Goal: Information Seeking & Learning: Learn about a topic

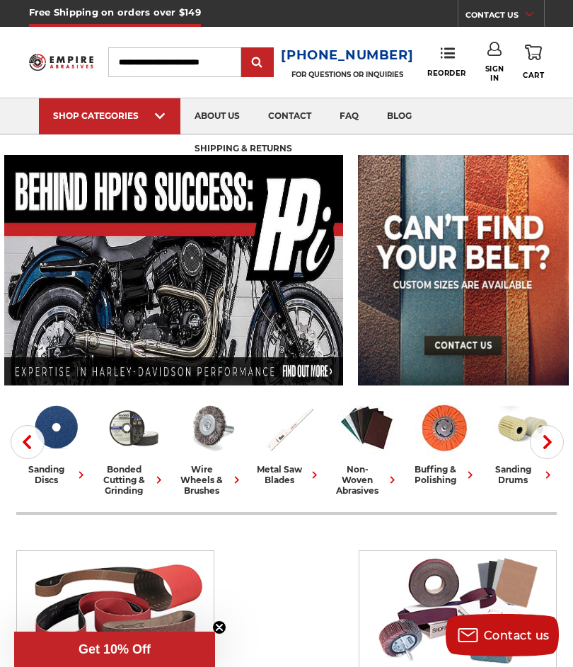
click at [557, 443] on button "Next" at bounding box center [547, 442] width 34 height 34
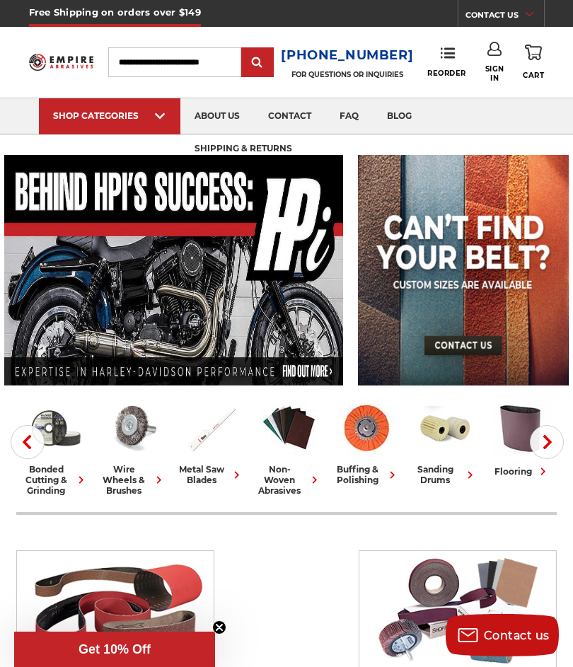
click at [560, 444] on button "Next" at bounding box center [547, 442] width 34 height 34
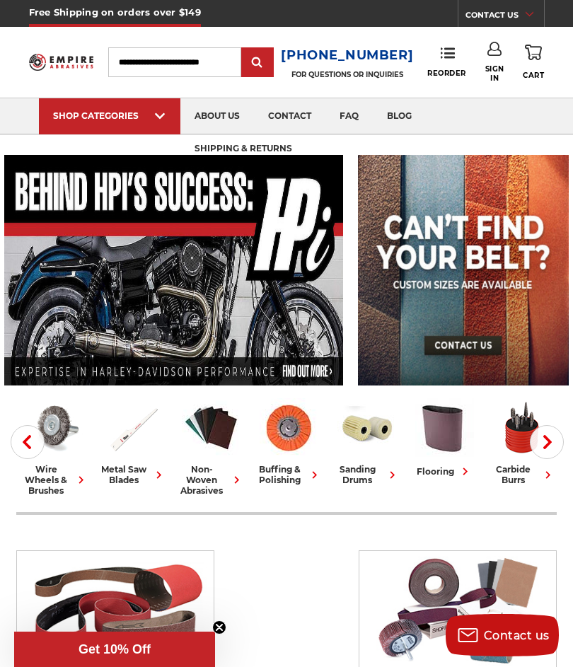
click at [541, 444] on icon "button" at bounding box center [548, 442] width 14 height 14
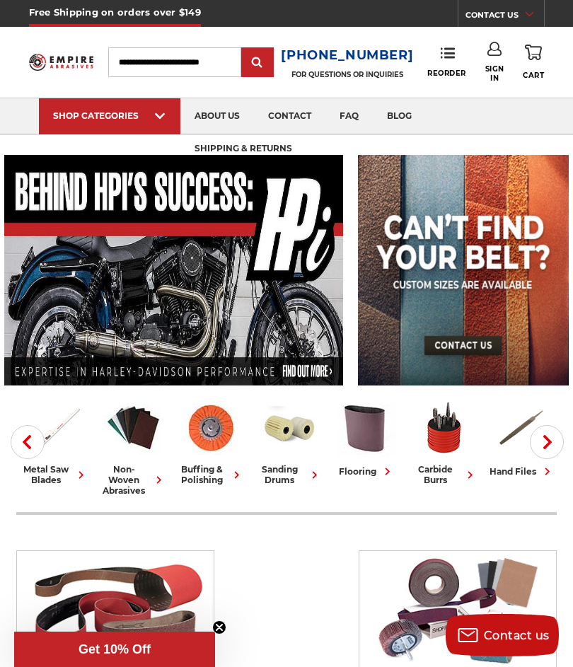
click at [553, 441] on icon "button" at bounding box center [548, 442] width 14 height 14
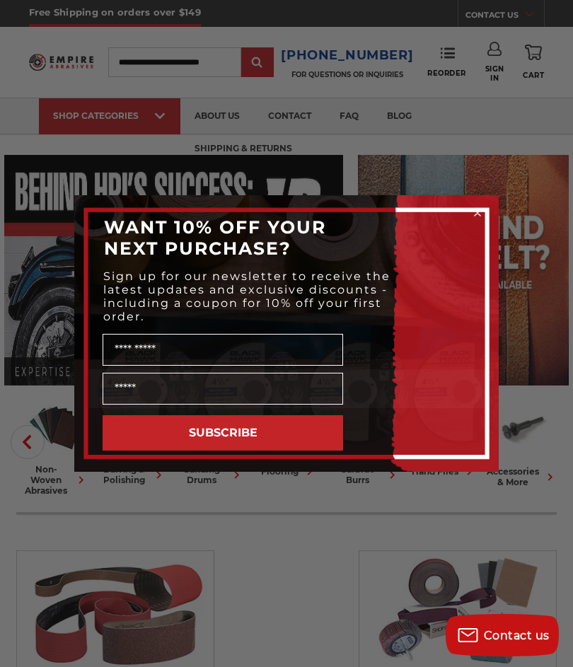
click at [531, 463] on div "Close dialog WANT 10% OFF YOUR NEXT PURCHASE? Sign up for our newsletter to rec…" at bounding box center [286, 333] width 573 height 667
click at [539, 435] on div "Close dialog WANT 10% OFF YOUR NEXT PURCHASE? Sign up for our newsletter to rec…" at bounding box center [286, 333] width 573 height 667
click at [475, 214] on circle "Close dialog" at bounding box center [477, 213] width 13 height 13
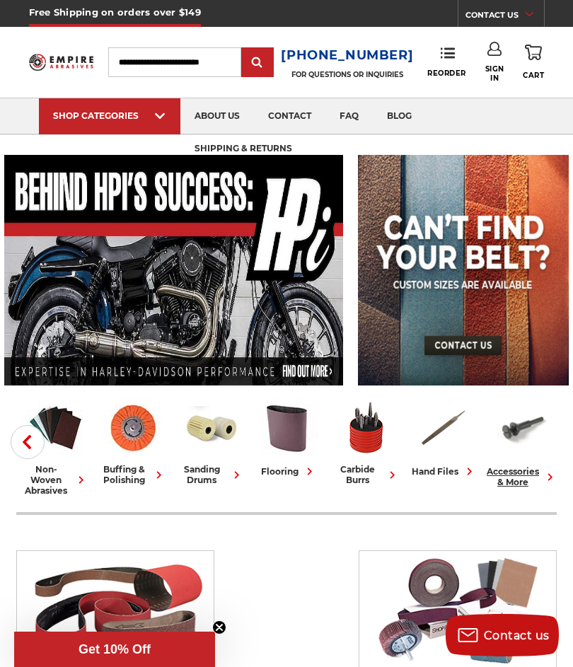
click at [514, 474] on div "accessories & more" at bounding box center [522, 476] width 71 height 21
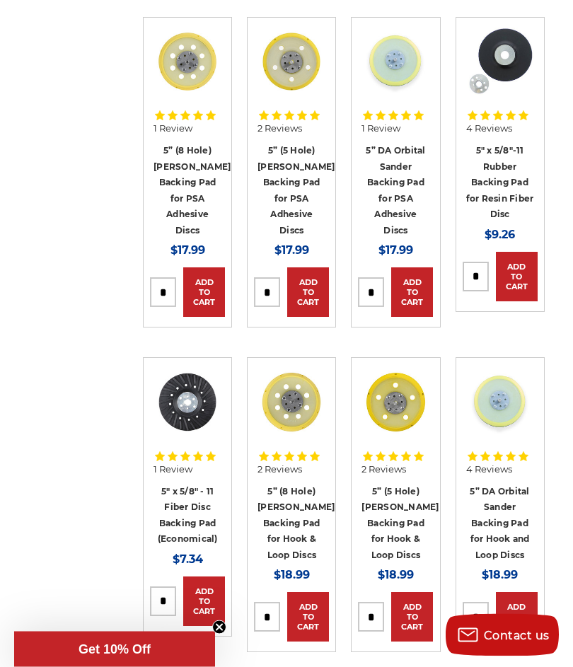
scroll to position [2040, 0]
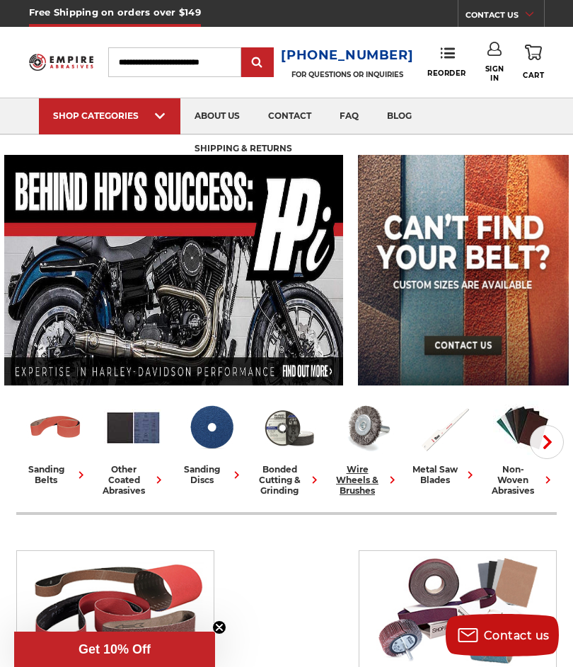
click at [359, 477] on div "wire wheels & brushes" at bounding box center [366, 480] width 67 height 32
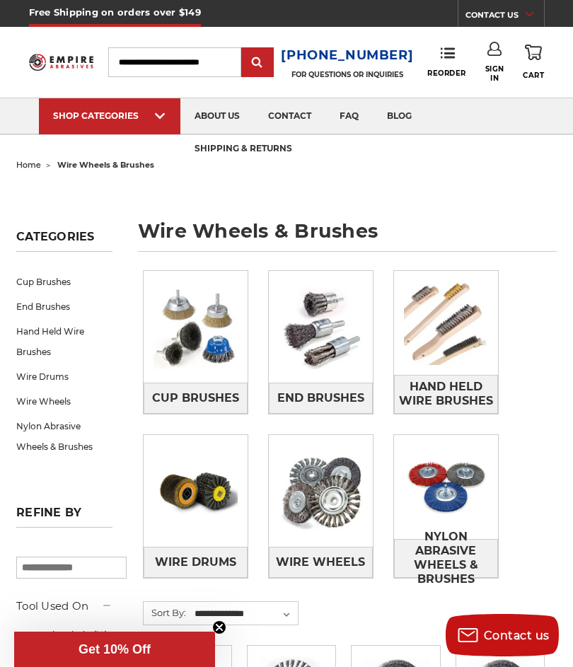
click at [202, 500] on img at bounding box center [196, 491] width 104 height 104
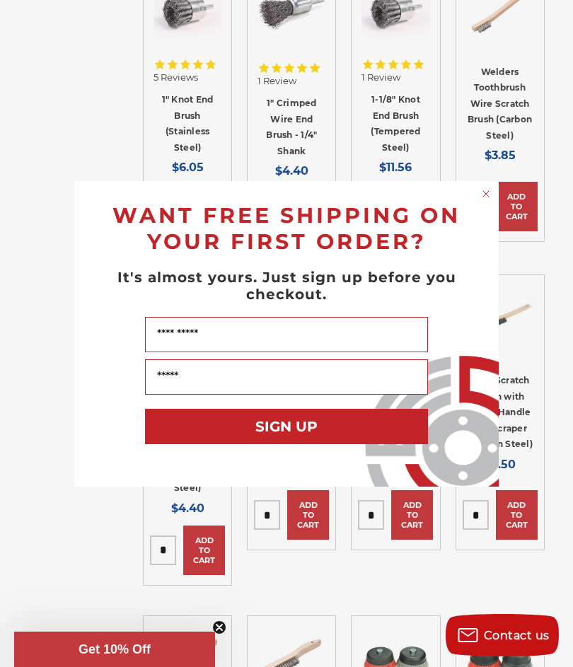
scroll to position [3956, 0]
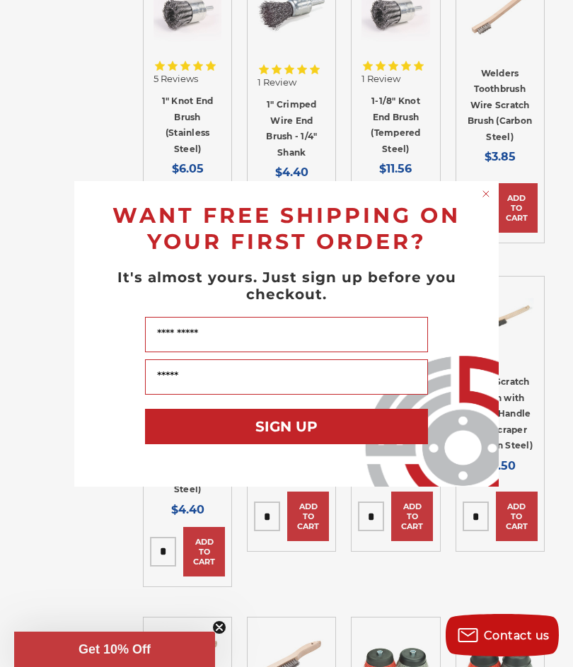
click at [490, 181] on form "WANT FREE SHIPPING ON YOUR FIRST ORDER? It's almost yours. Just sign up before …" at bounding box center [286, 334] width 425 height 306
click at [485, 187] on circle "Close dialog" at bounding box center [486, 193] width 13 height 13
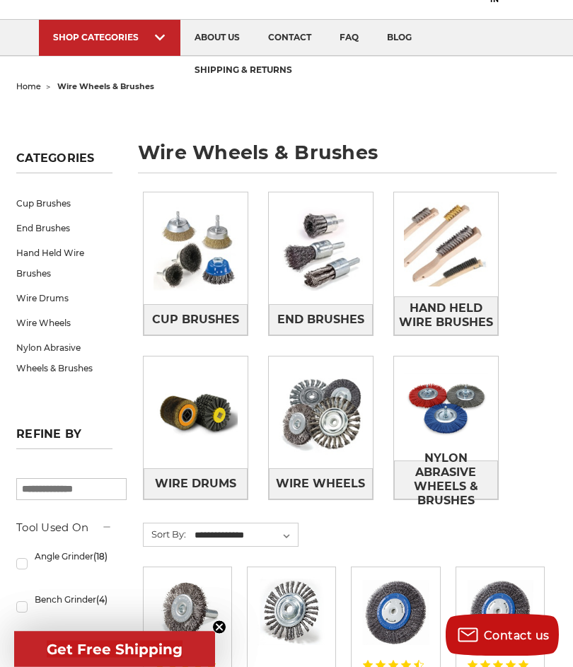
scroll to position [0, 0]
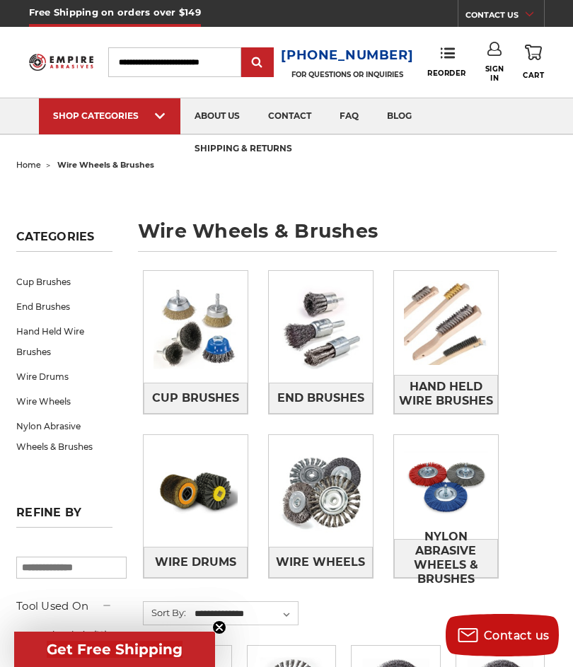
click at [56, 384] on link "Wire Drums" at bounding box center [64, 376] width 96 height 25
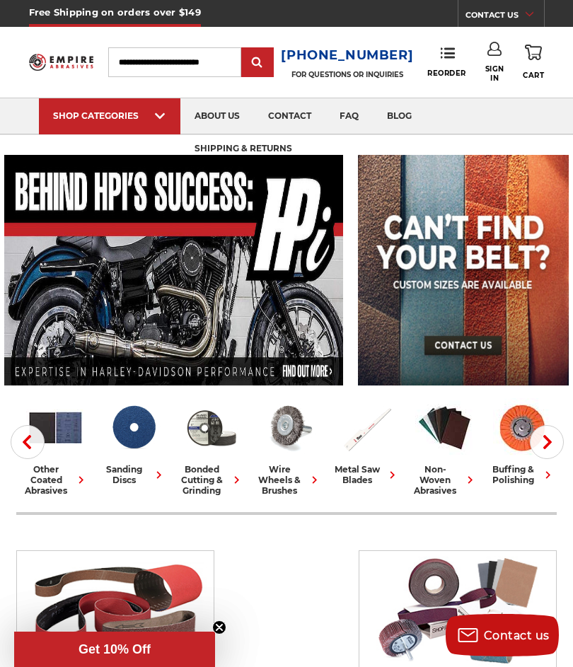
click at [550, 443] on use "button" at bounding box center [547, 442] width 8 height 14
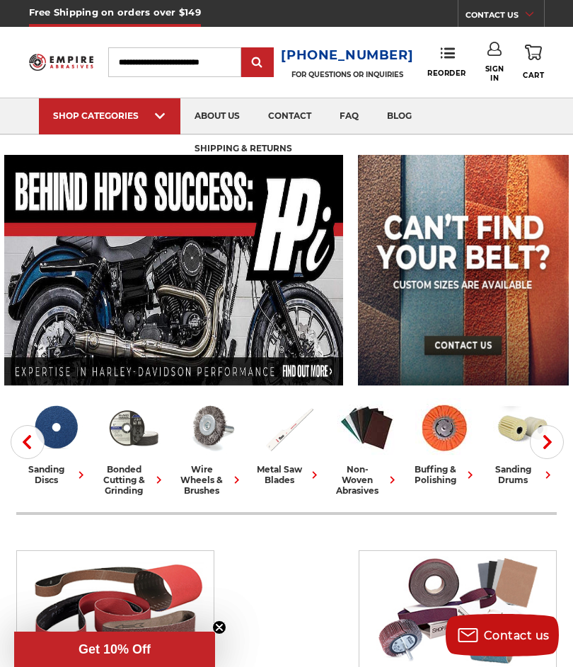
click at [553, 451] on button "Next" at bounding box center [547, 442] width 34 height 34
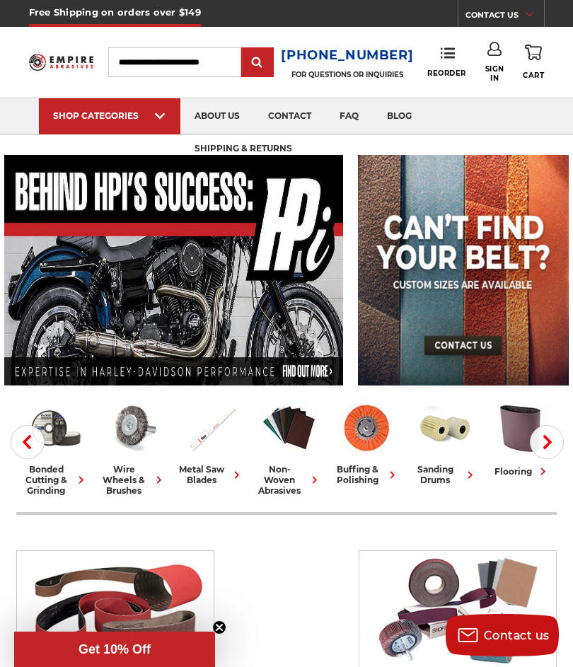
click at [554, 437] on icon "button" at bounding box center [548, 442] width 14 height 14
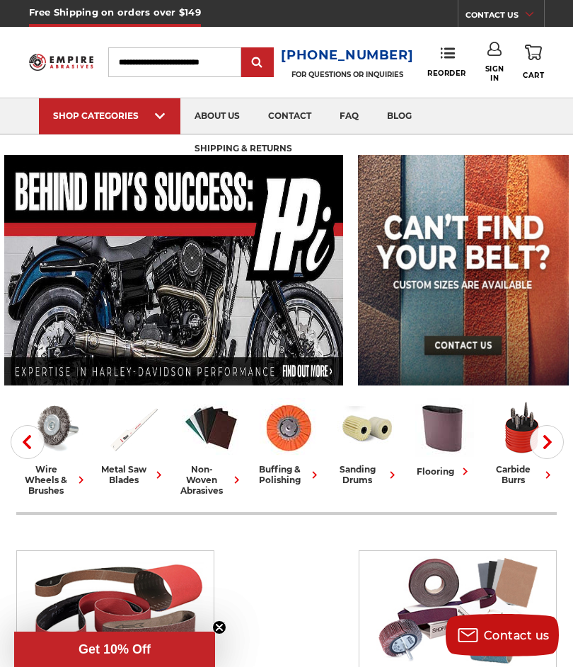
click at [553, 446] on icon "button" at bounding box center [548, 442] width 14 height 14
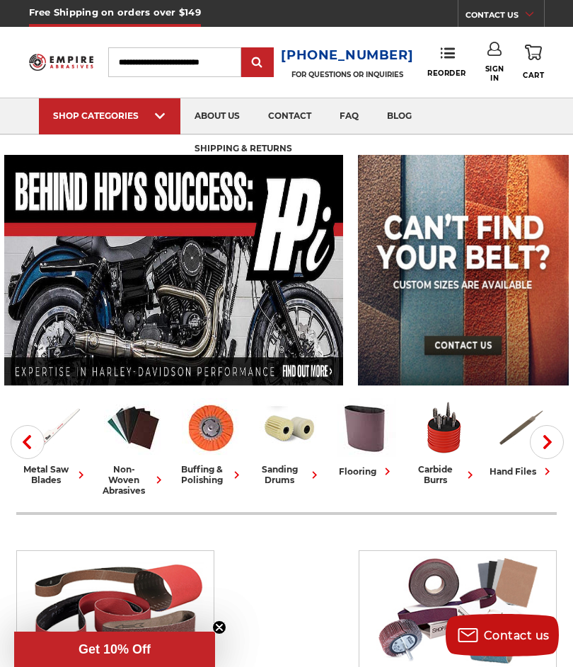
click at [546, 442] on icon "button" at bounding box center [548, 442] width 14 height 14
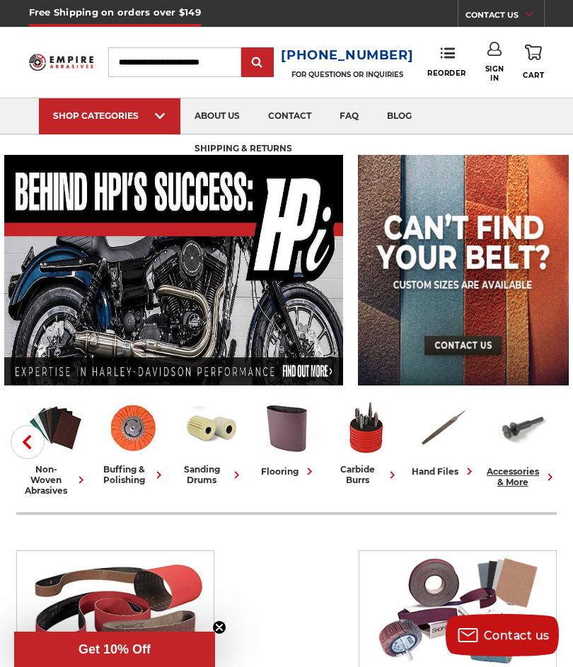
click at [552, 483] on icon at bounding box center [550, 477] width 15 height 15
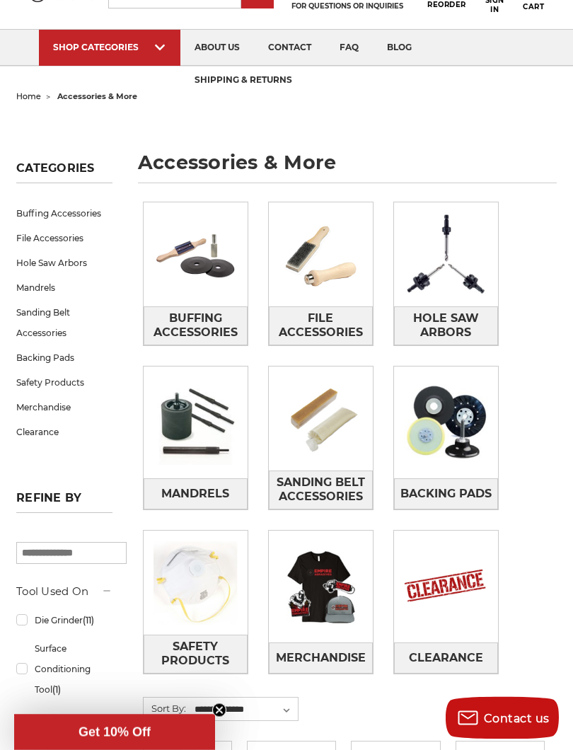
scroll to position [69, 0]
click at [210, 438] on img at bounding box center [196, 423] width 104 height 104
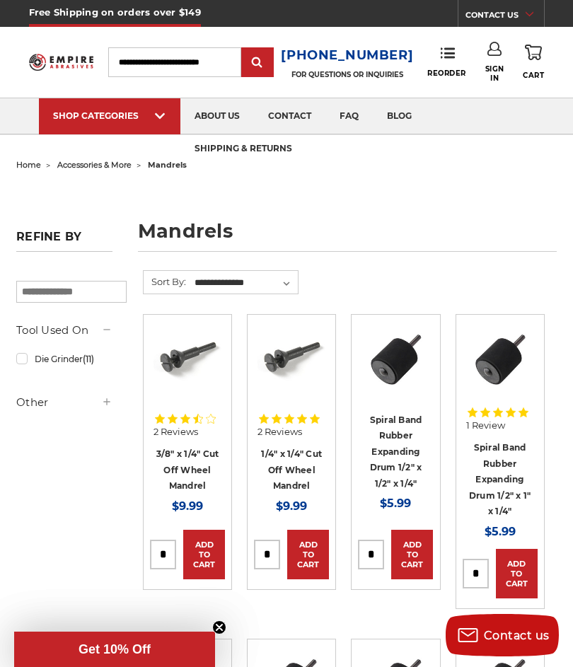
click at [37, 411] on h5 "Other" at bounding box center [64, 402] width 96 height 17
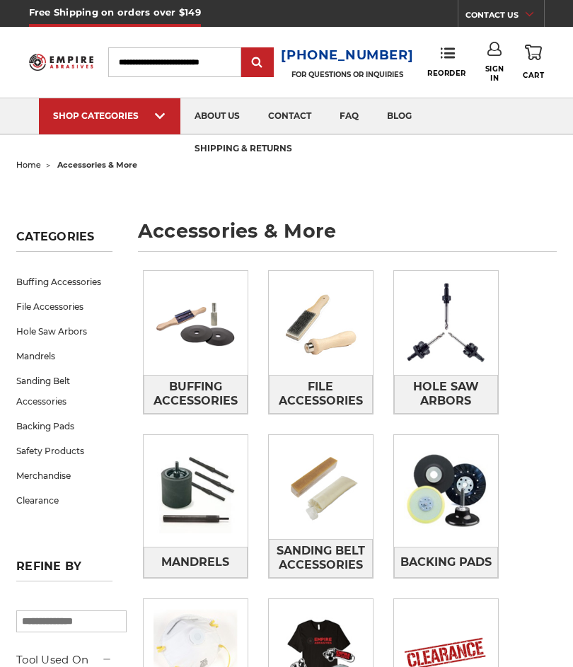
scroll to position [108, 0]
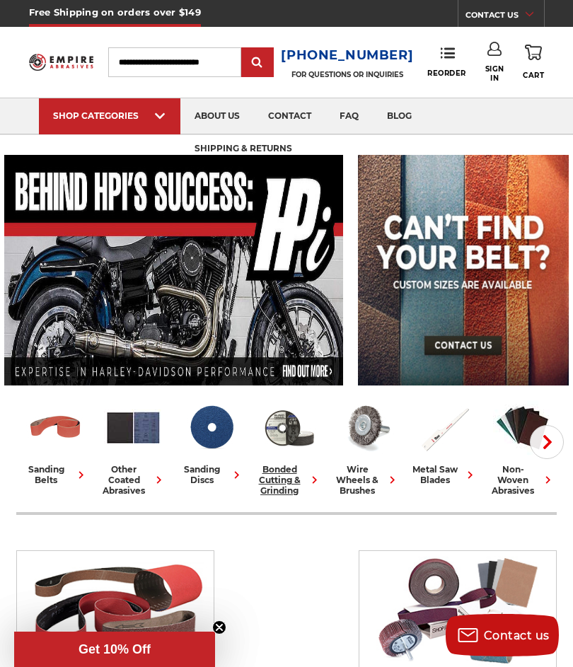
click at [280, 464] on div "bonded cutting & grinding" at bounding box center [288, 480] width 67 height 32
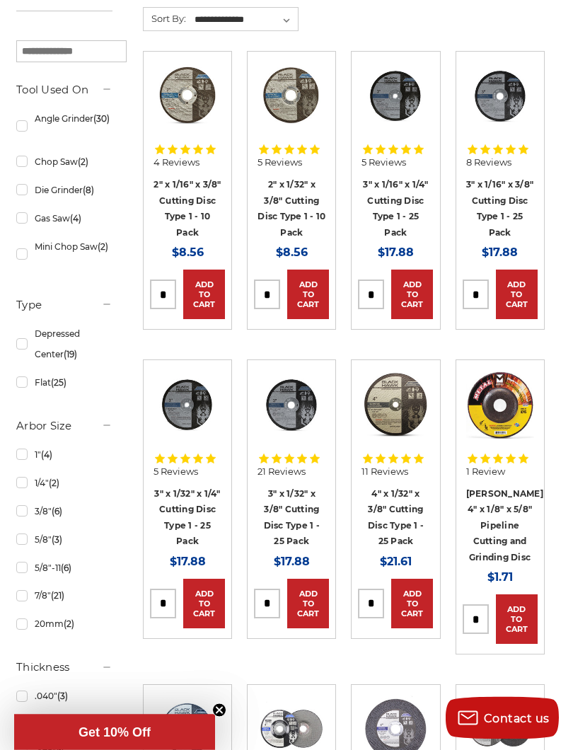
scroll to position [401, 0]
click at [33, 129] on link "Angle Grinder (30)" at bounding box center [64, 126] width 96 height 40
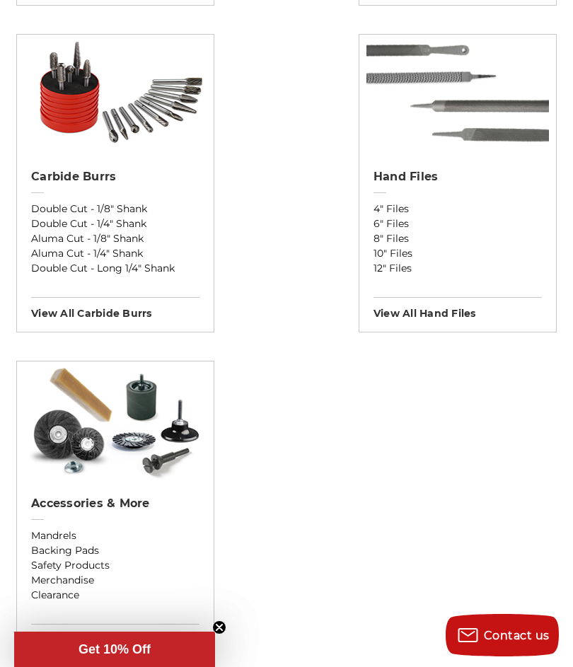
scroll to position [2176, 0]
